Goal: Information Seeking & Learning: Learn about a topic

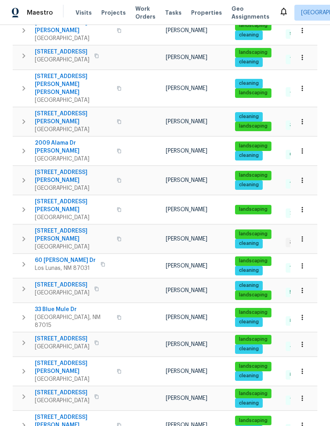
scroll to position [358, 0]
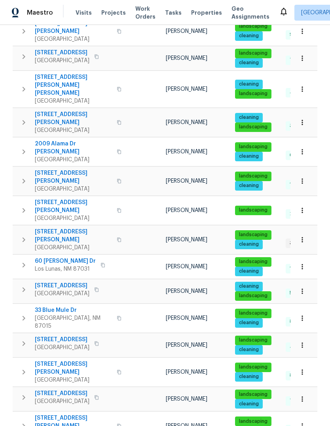
click at [72, 282] on span "[STREET_ADDRESS]" at bounding box center [62, 286] width 55 height 8
click at [279, 7] on icon at bounding box center [284, 12] width 10 height 10
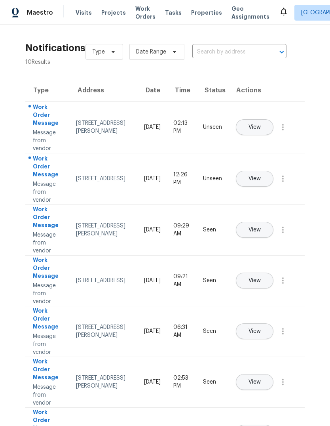
click at [264, 119] on button "View" at bounding box center [255, 127] width 38 height 16
click at [261, 176] on span "View" at bounding box center [255, 179] width 12 height 6
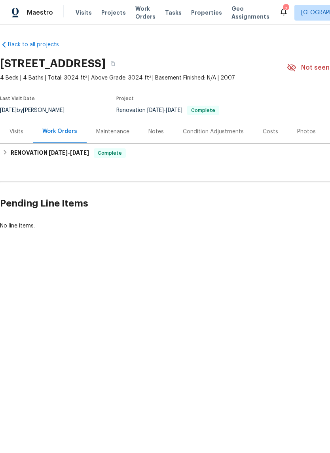
click at [19, 133] on div "Visits" at bounding box center [17, 132] width 14 height 8
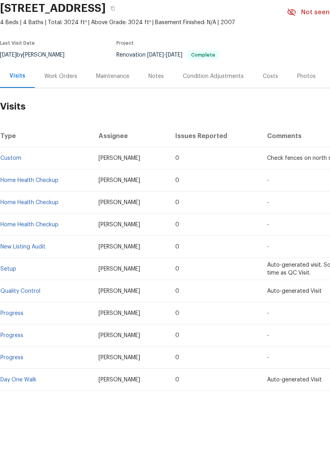
scroll to position [19, 0]
click at [13, 405] on link "Day One Walk" at bounding box center [18, 408] width 36 height 6
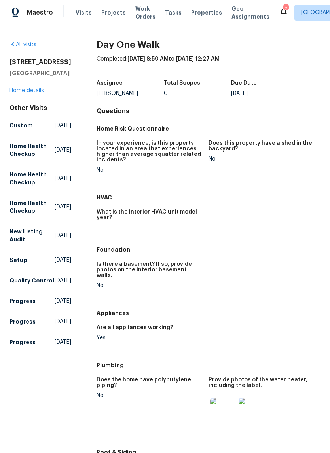
click at [25, 93] on link "Home details" at bounding box center [27, 91] width 34 height 6
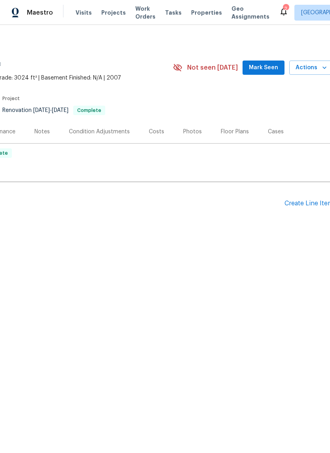
scroll to position [0, 115]
click at [228, 127] on div "Floor Plans" at bounding box center [233, 131] width 47 height 23
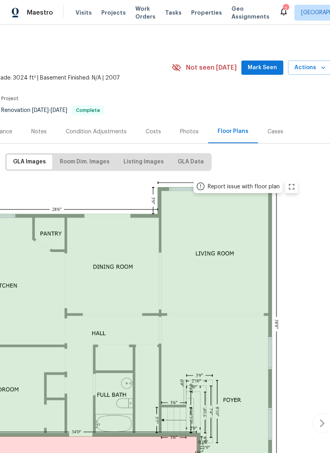
click at [268, 66] on span "Mark Seen" at bounding box center [262, 68] width 29 height 10
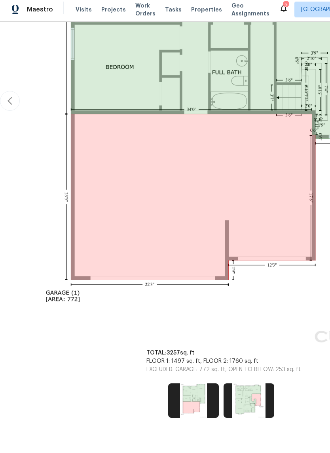
scroll to position [319, 0]
click at [247, 402] on img at bounding box center [249, 404] width 51 height 34
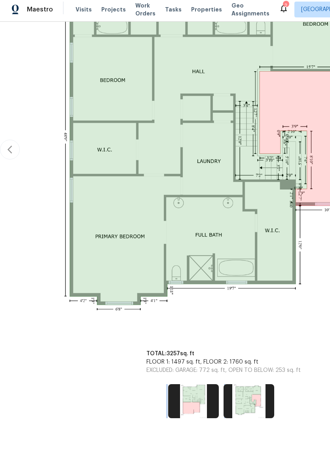
click at [190, 402] on img at bounding box center [193, 405] width 51 height 34
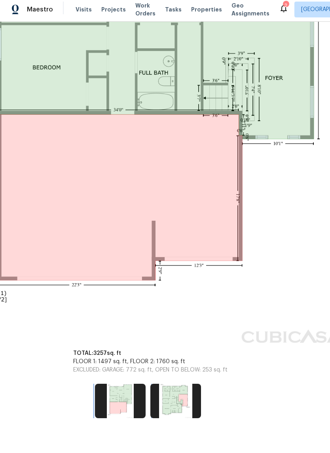
scroll to position [319, 74]
click at [180, 399] on img at bounding box center [175, 404] width 51 height 34
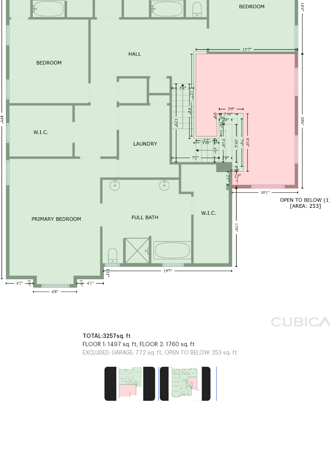
scroll to position [216, 64]
click at [138, 395] on img at bounding box center [129, 412] width 51 height 34
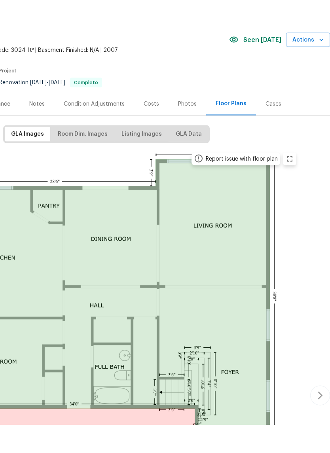
scroll to position [0, 117]
click at [145, 157] on span "Listing Images" at bounding box center [142, 162] width 40 height 10
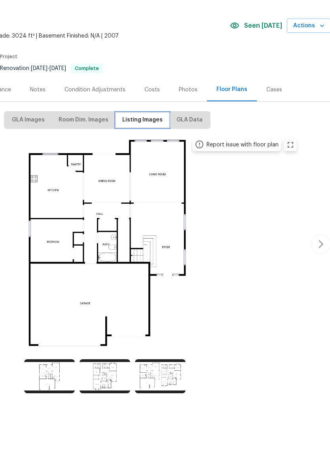
scroll to position [14, 116]
click at [101, 388] on img at bounding box center [105, 405] width 51 height 34
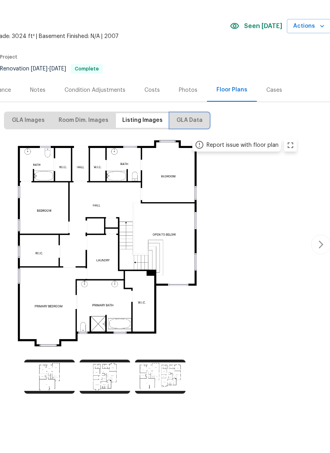
click at [190, 143] on span "GLA Data" at bounding box center [190, 148] width 26 height 10
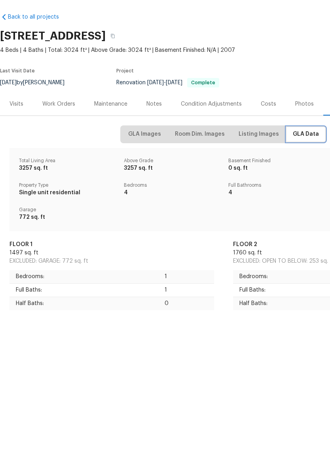
scroll to position [0, 0]
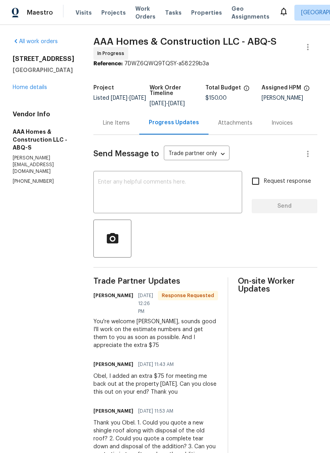
click at [116, 122] on div "Line Items" at bounding box center [116, 123] width 27 height 8
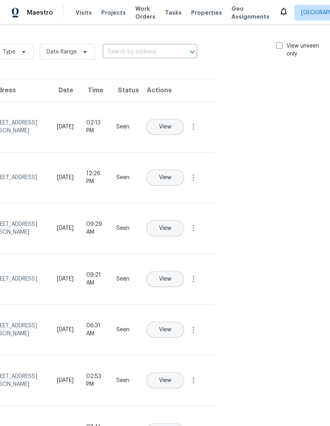
scroll to position [0, 89]
click at [278, 42] on span at bounding box center [280, 45] width 6 height 6
click at [278, 42] on input "View unseen only" at bounding box center [279, 44] width 5 height 5
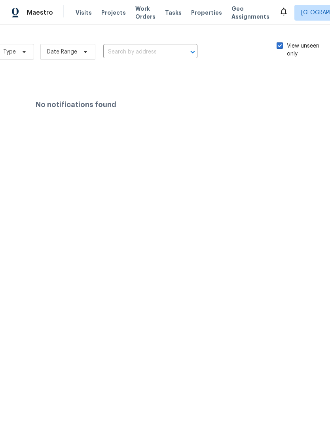
click at [280, 42] on span at bounding box center [280, 45] width 6 height 6
click at [280, 42] on input "View unseen only" at bounding box center [279, 44] width 5 height 5
checkbox input "false"
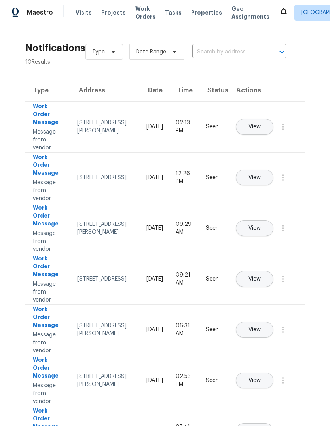
scroll to position [0, 0]
